Goal: Transaction & Acquisition: Obtain resource

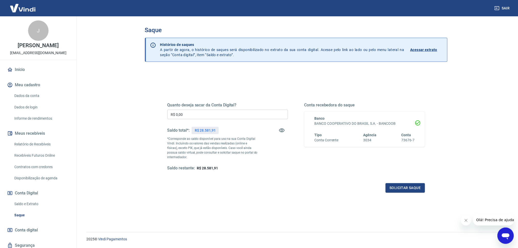
click at [36, 201] on link "Saldo e Extrato" at bounding box center [41, 204] width 58 height 10
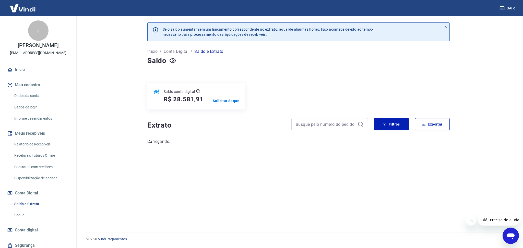
click at [470, 222] on icon "Fechar mensagem da empresa" at bounding box center [471, 221] width 4 height 4
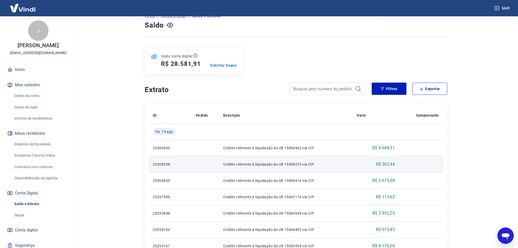
scroll to position [34, 0]
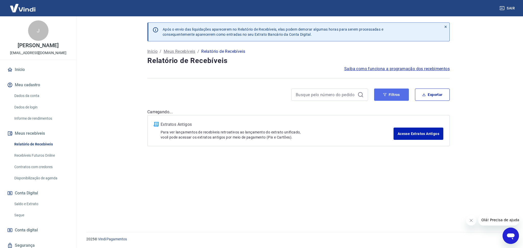
click at [387, 99] on button "Filtros" at bounding box center [391, 95] width 35 height 12
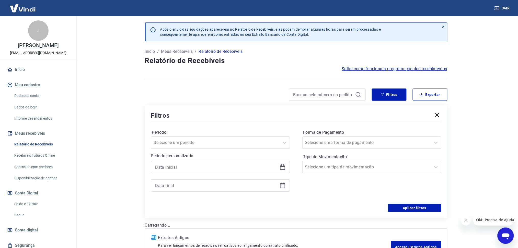
click at [281, 168] on icon at bounding box center [283, 167] width 6 height 6
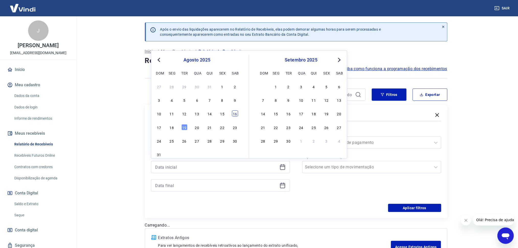
click at [236, 115] on div "16" at bounding box center [235, 114] width 6 height 6
type input "[DATE]"
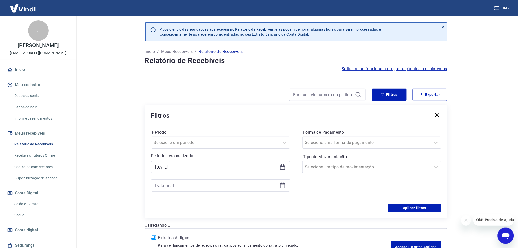
click at [282, 184] on icon at bounding box center [282, 185] width 5 height 5
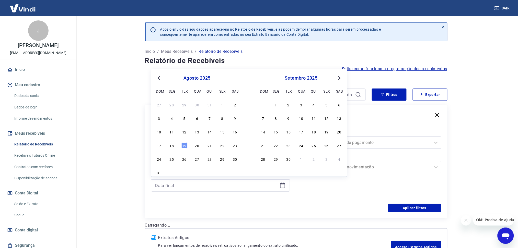
click at [174, 149] on div "17 18 19 20 21 22 23" at bounding box center [196, 145] width 83 height 7
click at [171, 146] on div "18" at bounding box center [172, 146] width 6 height 6
type input "[DATE]"
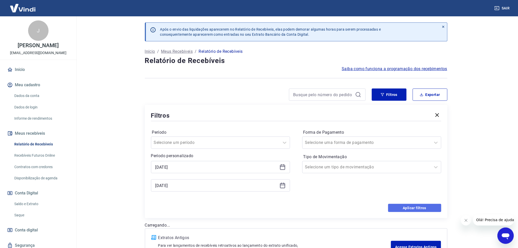
click at [406, 207] on button "Aplicar filtros" at bounding box center [414, 208] width 53 height 8
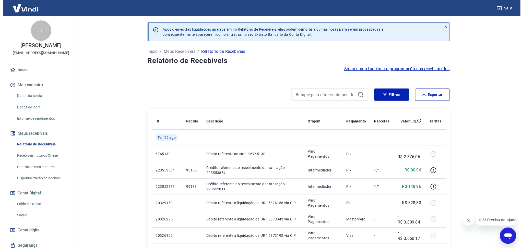
click at [473, 221] on button "Fechar mensagem da empresa" at bounding box center [468, 220] width 10 height 10
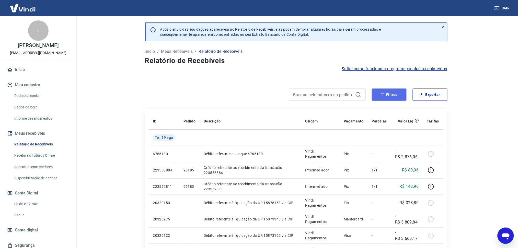
click at [377, 95] on button "Filtros" at bounding box center [389, 95] width 35 height 12
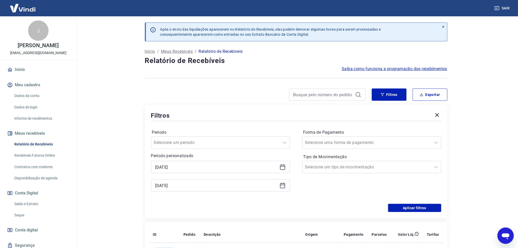
click at [282, 168] on icon at bounding box center [283, 167] width 6 height 6
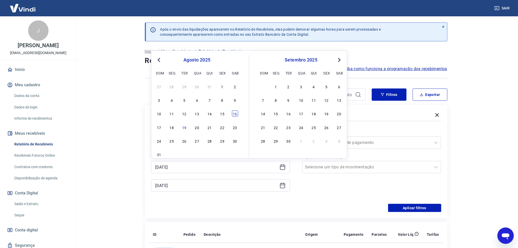
click at [235, 113] on div "16" at bounding box center [235, 114] width 6 height 6
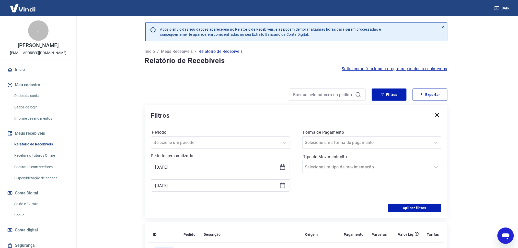
click at [283, 184] on icon at bounding box center [283, 186] width 6 height 6
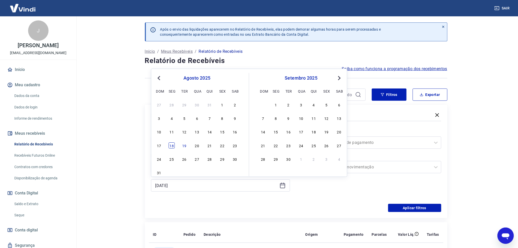
click at [173, 146] on div "18" at bounding box center [172, 146] width 6 height 6
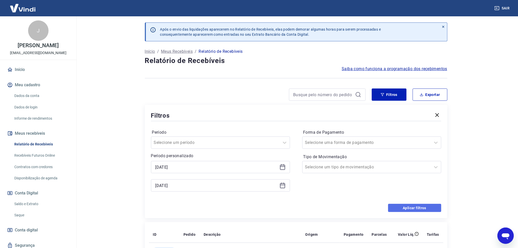
click at [390, 207] on button "Aplicar filtros" at bounding box center [414, 208] width 53 height 8
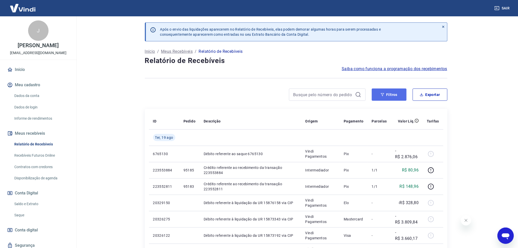
click at [386, 96] on button "Filtros" at bounding box center [389, 95] width 35 height 12
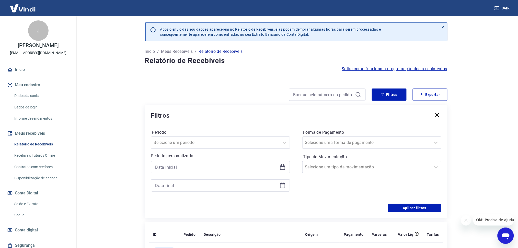
click at [283, 168] on icon at bounding box center [283, 167] width 6 height 6
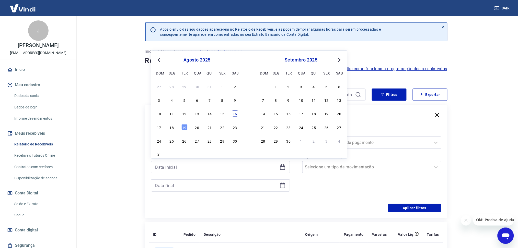
click at [236, 115] on div "16" at bounding box center [235, 114] width 6 height 6
type input "[DATE]"
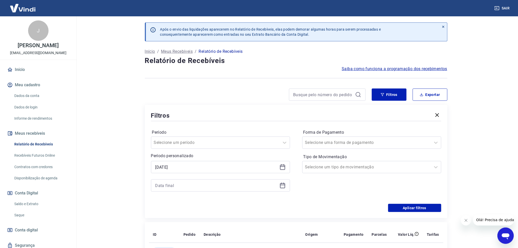
drag, startPoint x: 283, startPoint y: 185, endPoint x: 267, endPoint y: 180, distance: 16.9
click at [283, 186] on icon at bounding box center [283, 186] width 6 height 6
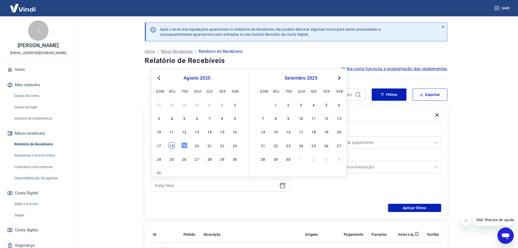
click at [173, 145] on div "18" at bounding box center [172, 146] width 6 height 6
type input "[DATE]"
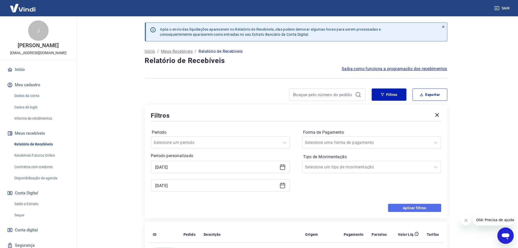
click at [419, 209] on button "Aplicar filtros" at bounding box center [414, 208] width 53 height 8
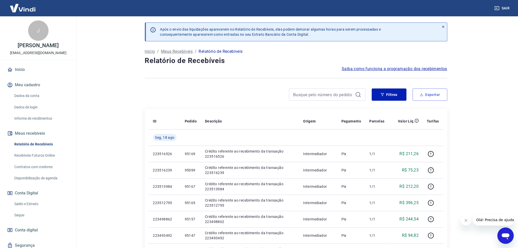
click at [424, 90] on button "Exportar" at bounding box center [430, 95] width 35 height 12
type input "[DATE]"
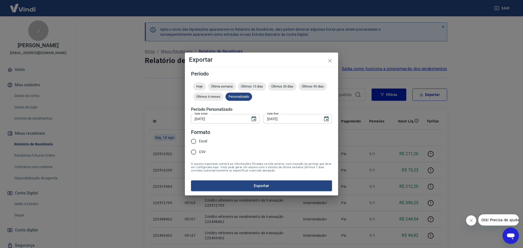
click at [176, 145] on div "Exportar Período Hoje Última semana Últimos 15 dias Últimos 30 dias Últimos 90 …" at bounding box center [261, 124] width 523 height 248
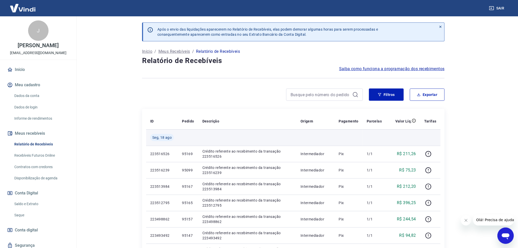
click at [195, 141] on td at bounding box center [188, 138] width 20 height 16
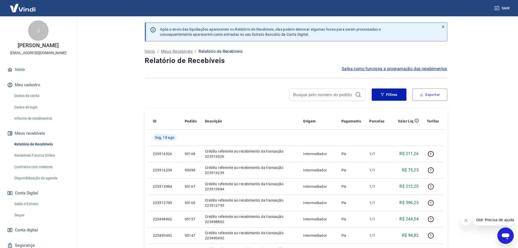
click at [416, 97] on button "Exportar" at bounding box center [430, 95] width 35 height 12
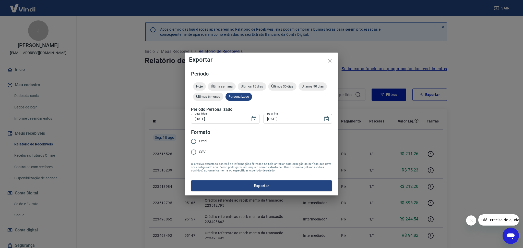
click at [205, 141] on span "Excel" at bounding box center [203, 141] width 8 height 5
click at [199, 141] on input "Excel" at bounding box center [193, 141] width 11 height 11
radio input "true"
click at [230, 185] on button "Exportar" at bounding box center [261, 186] width 141 height 11
